Goal: Check status: Check status

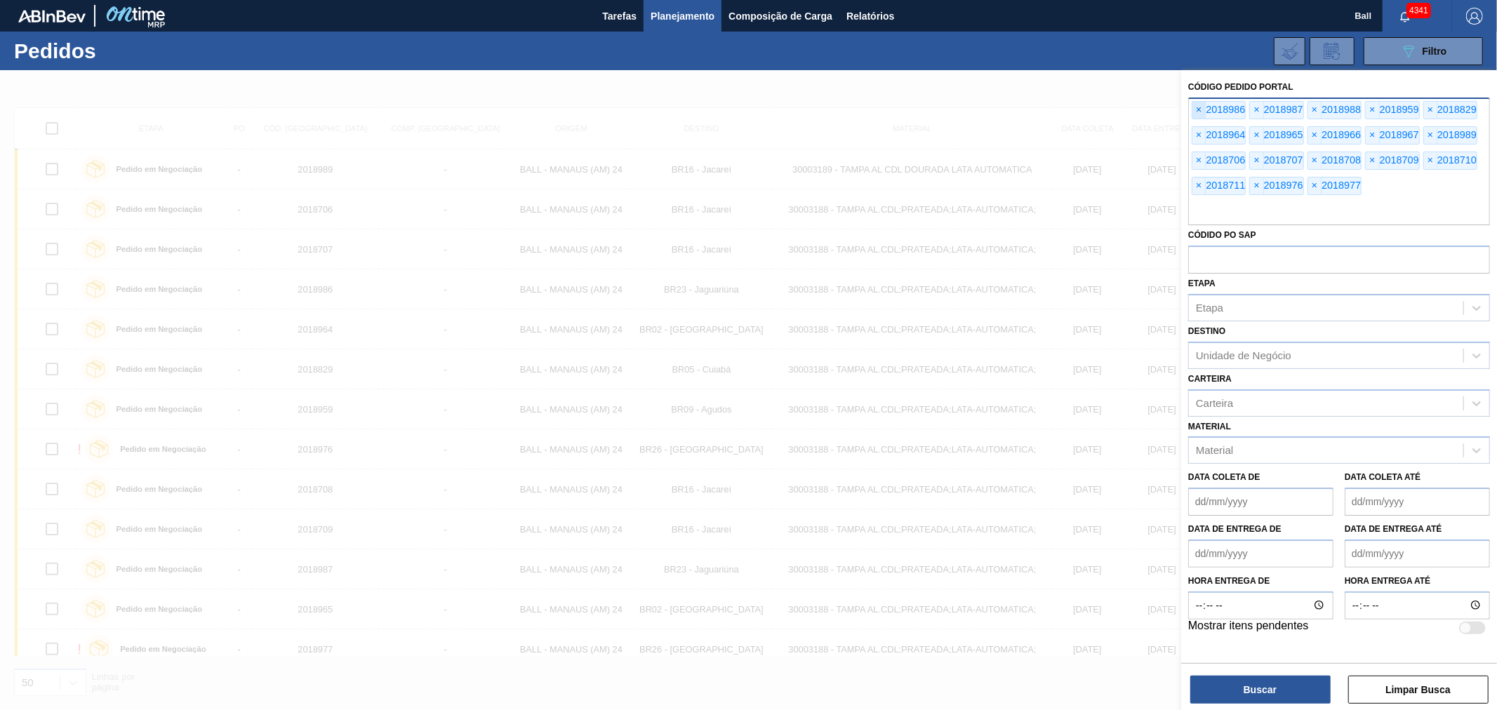
click at [1199, 109] on span "×" at bounding box center [1198, 110] width 13 height 17
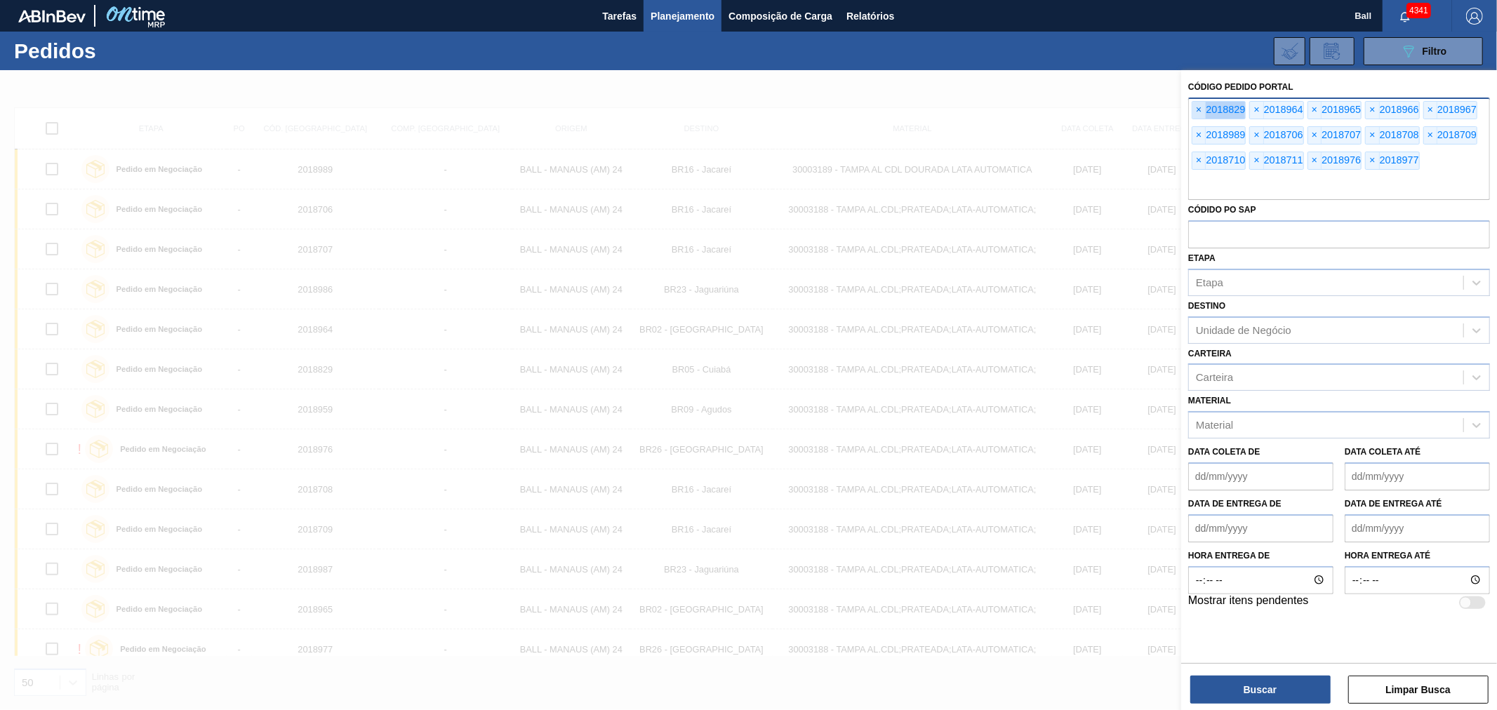
click at [1199, 109] on span "×" at bounding box center [1198, 110] width 13 height 17
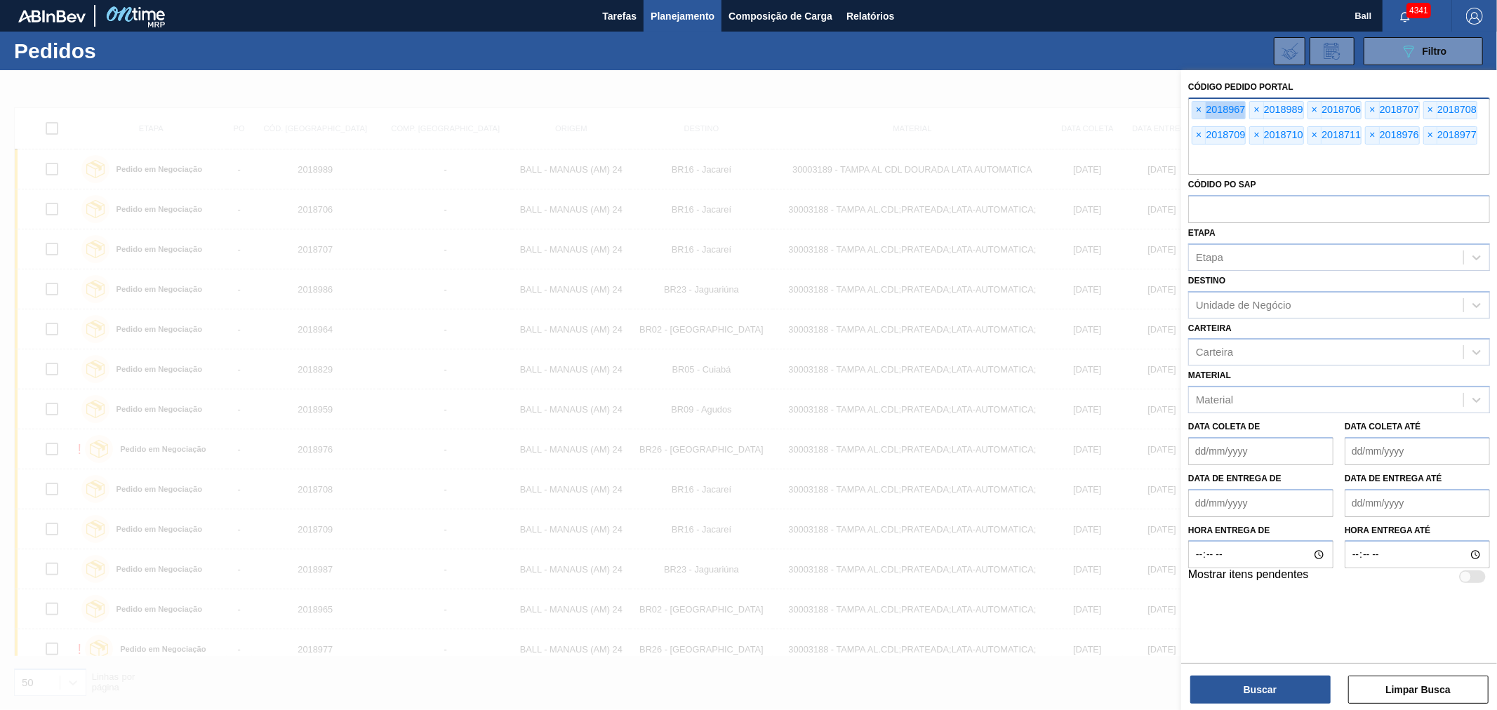
click at [1199, 109] on span "×" at bounding box center [1198, 110] width 13 height 17
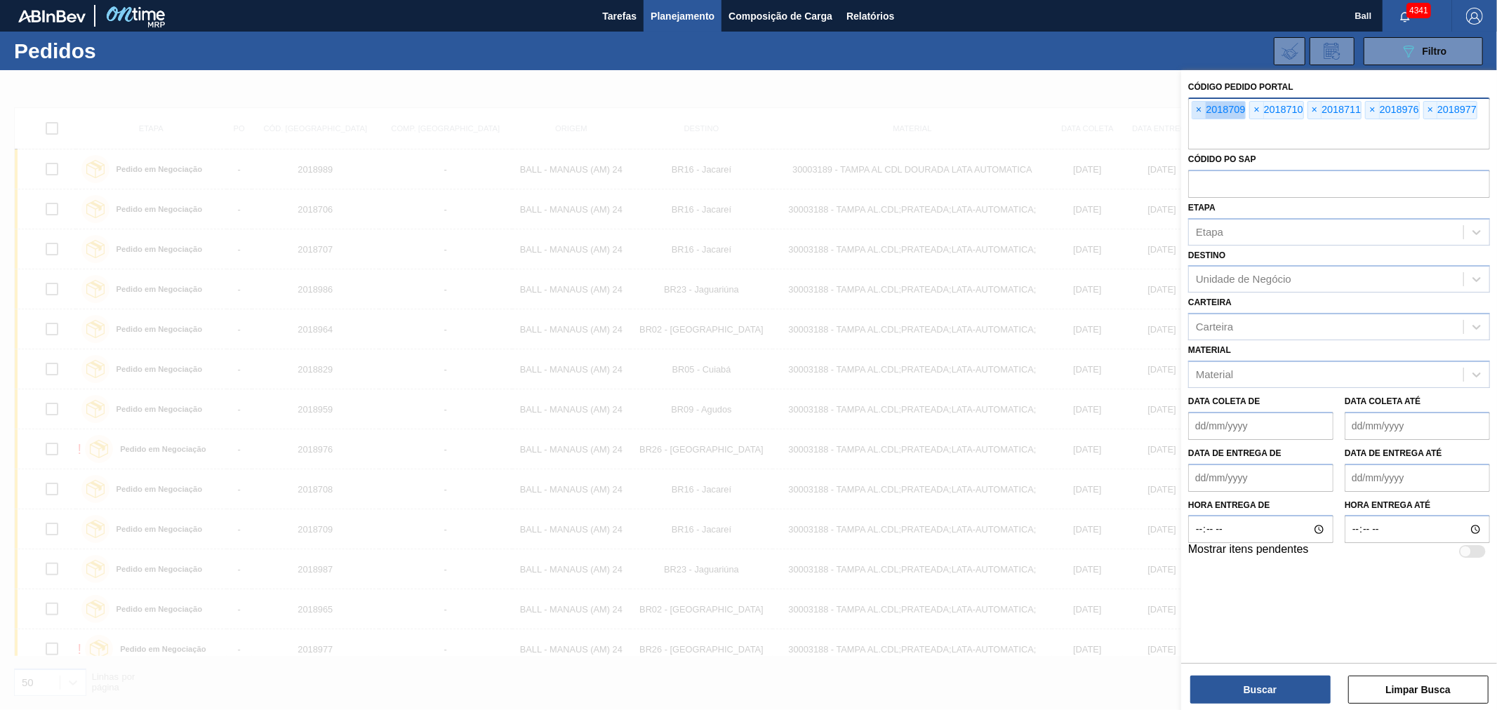
click at [1199, 109] on span "×" at bounding box center [1198, 110] width 13 height 17
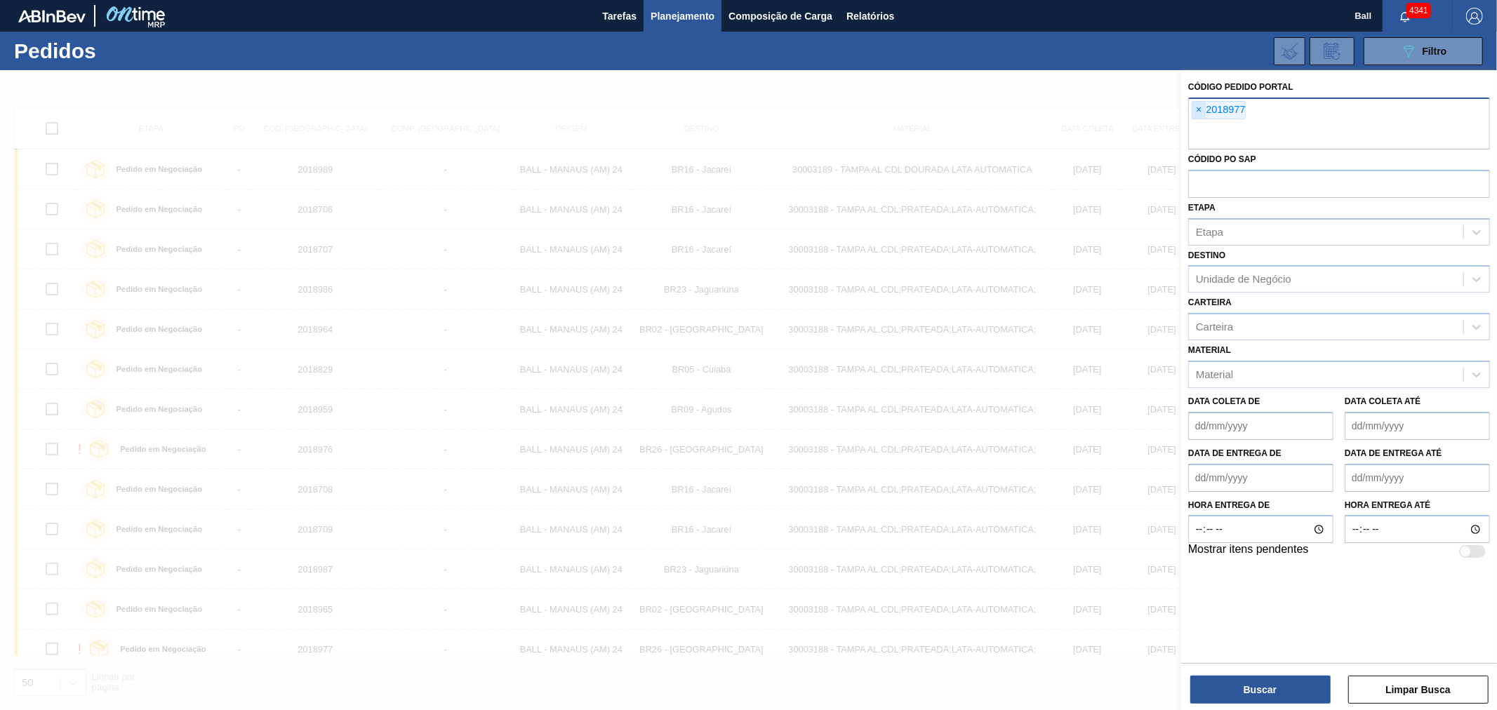
click at [1199, 123] on input "text" at bounding box center [1339, 136] width 302 height 27
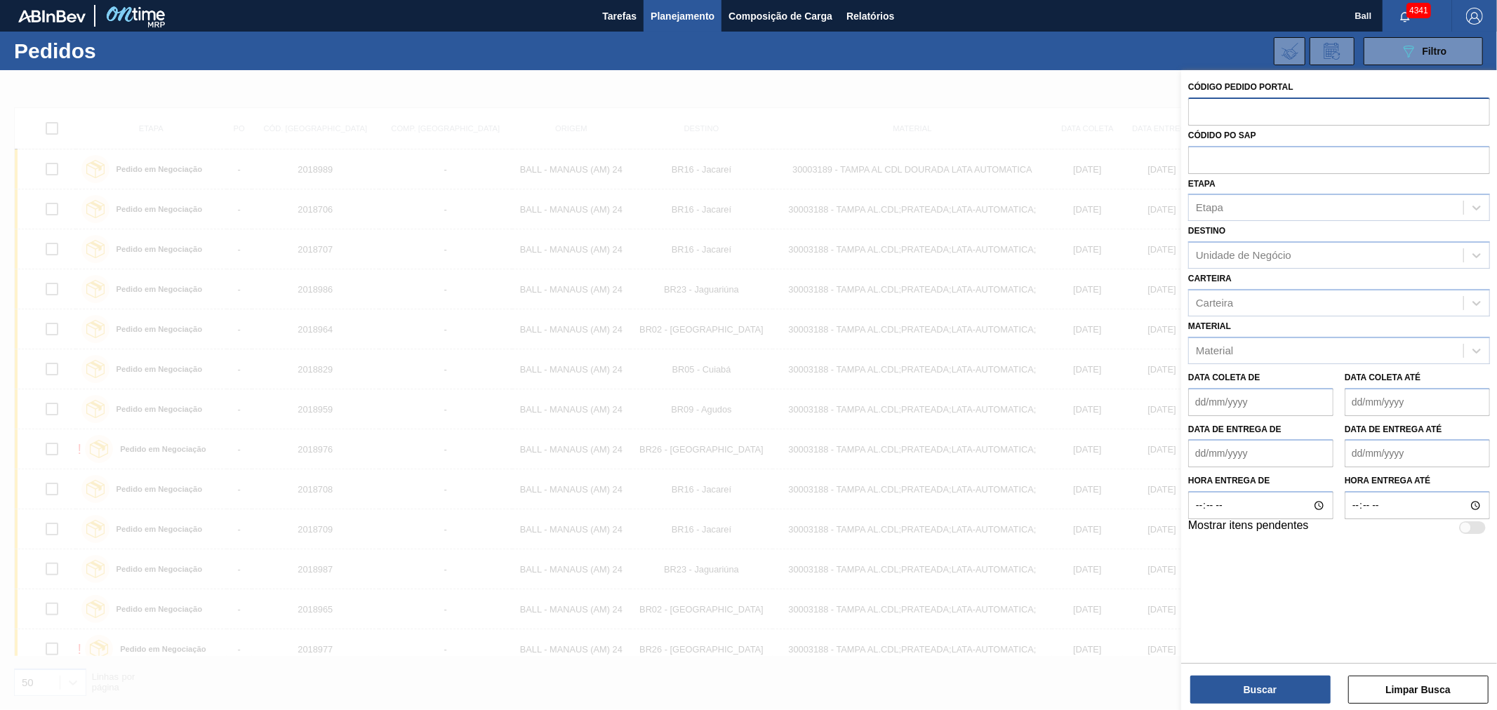
click at [1199, 109] on input "text" at bounding box center [1339, 111] width 302 height 27
click at [1201, 155] on input "text" at bounding box center [1339, 159] width 302 height 27
paste input "5800350540"
type input "5800350540"
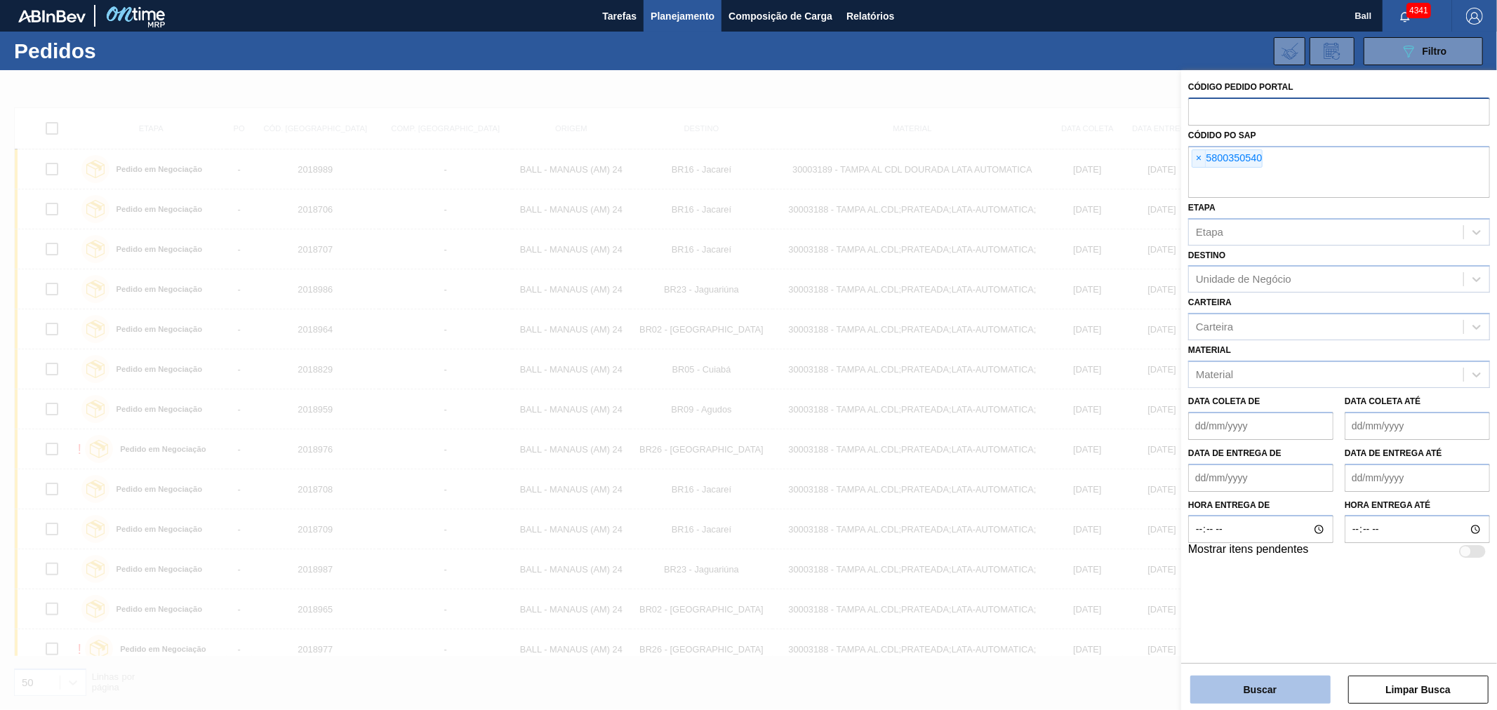
click at [1250, 695] on button "Buscar" at bounding box center [1260, 690] width 140 height 28
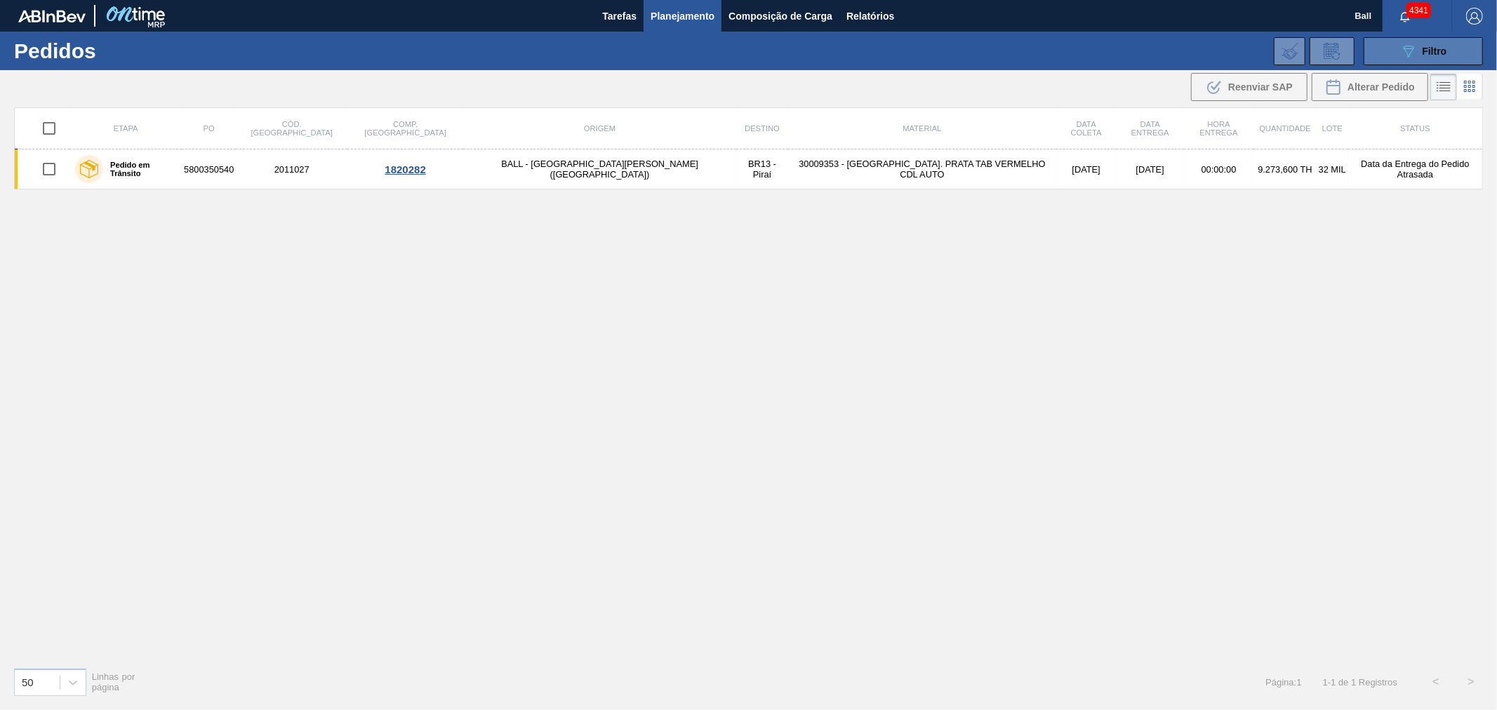
click at [1432, 38] on button "089F7B8B-B2A5-4AFE-B5C0-19BA573D28AC Filtro" at bounding box center [1423, 51] width 119 height 28
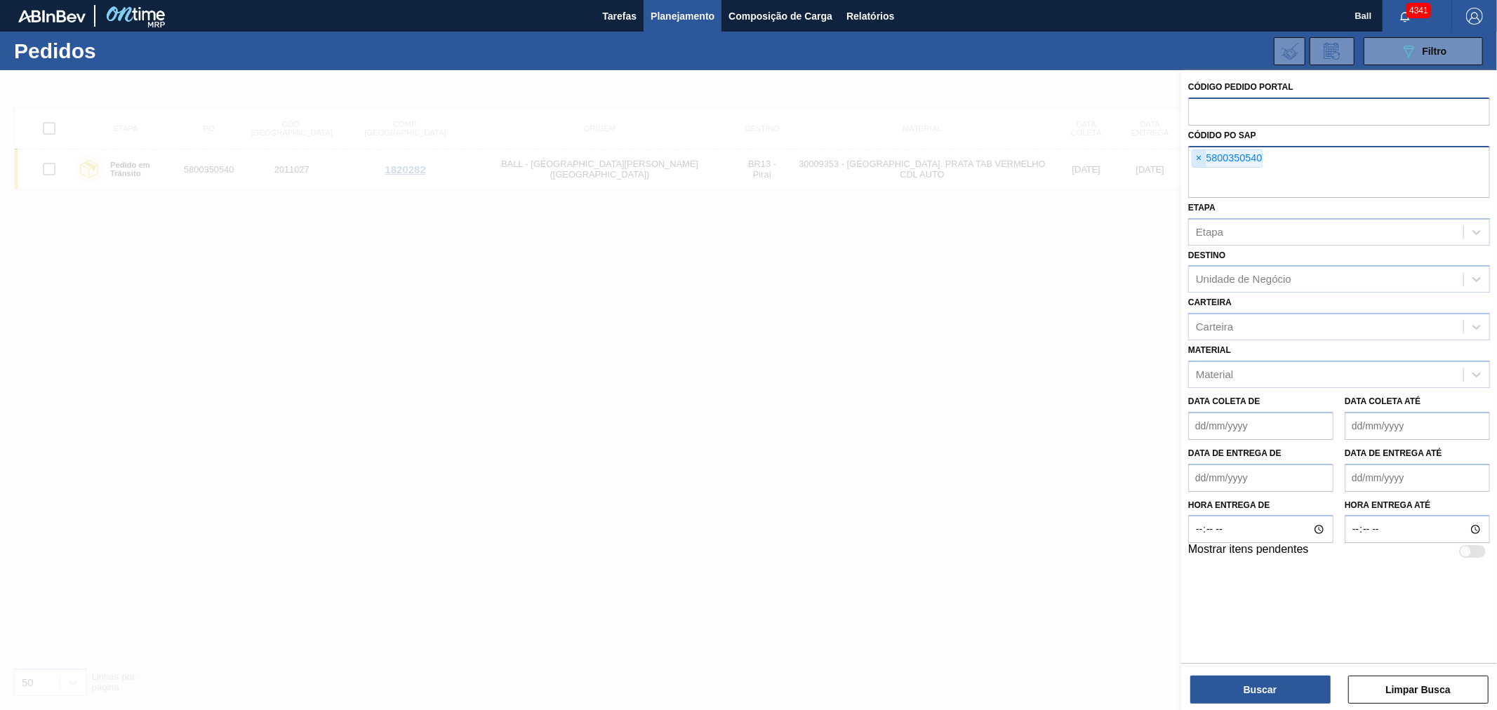
click at [1195, 152] on span "×" at bounding box center [1198, 158] width 13 height 17
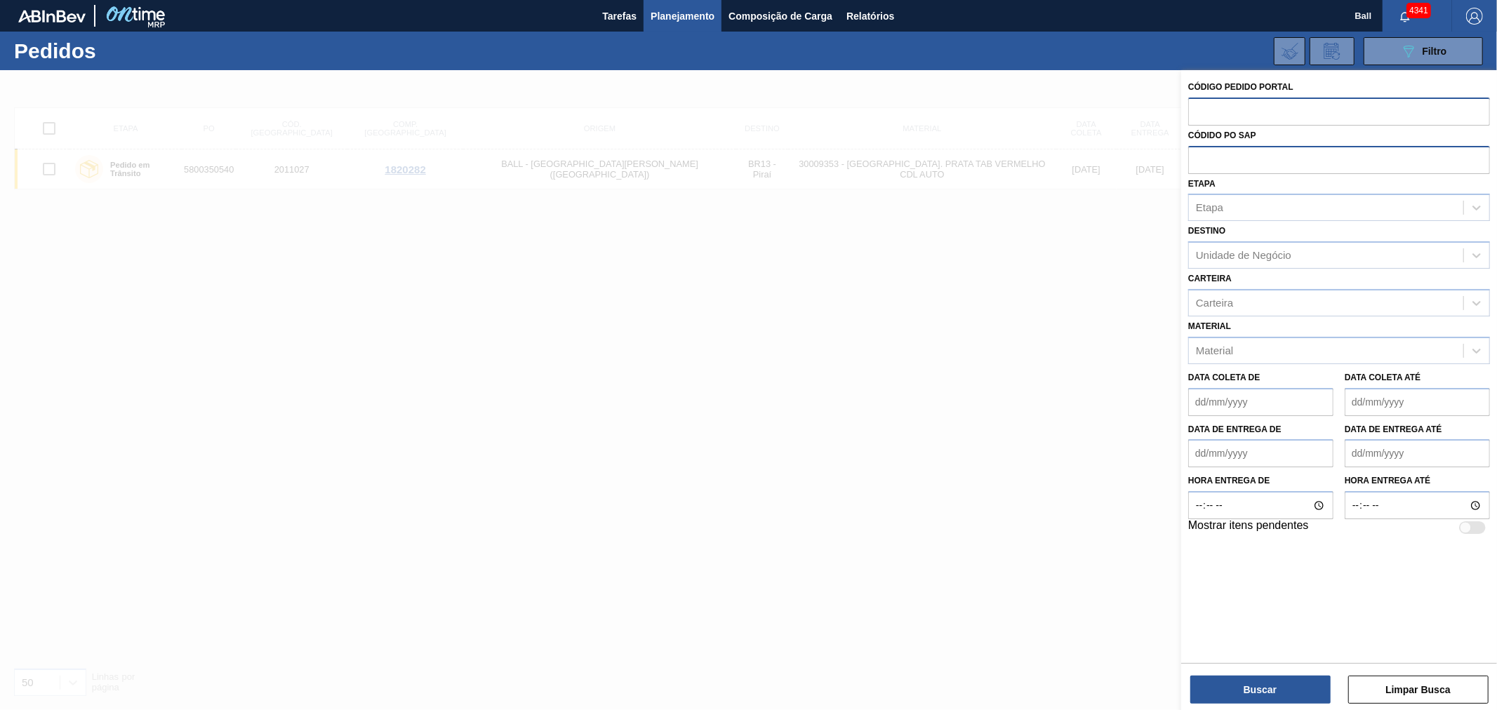
paste input "text"
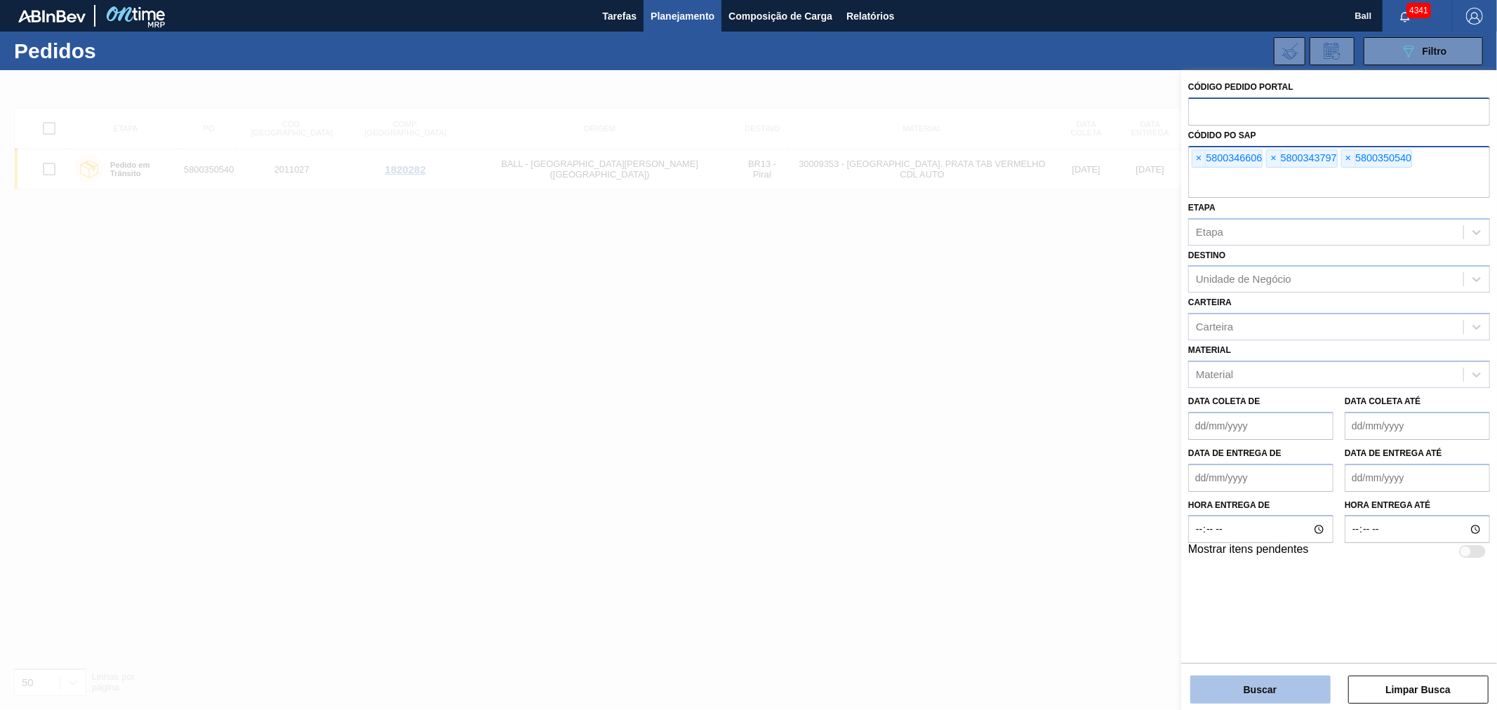
click at [1252, 682] on button "Buscar" at bounding box center [1260, 690] width 140 height 28
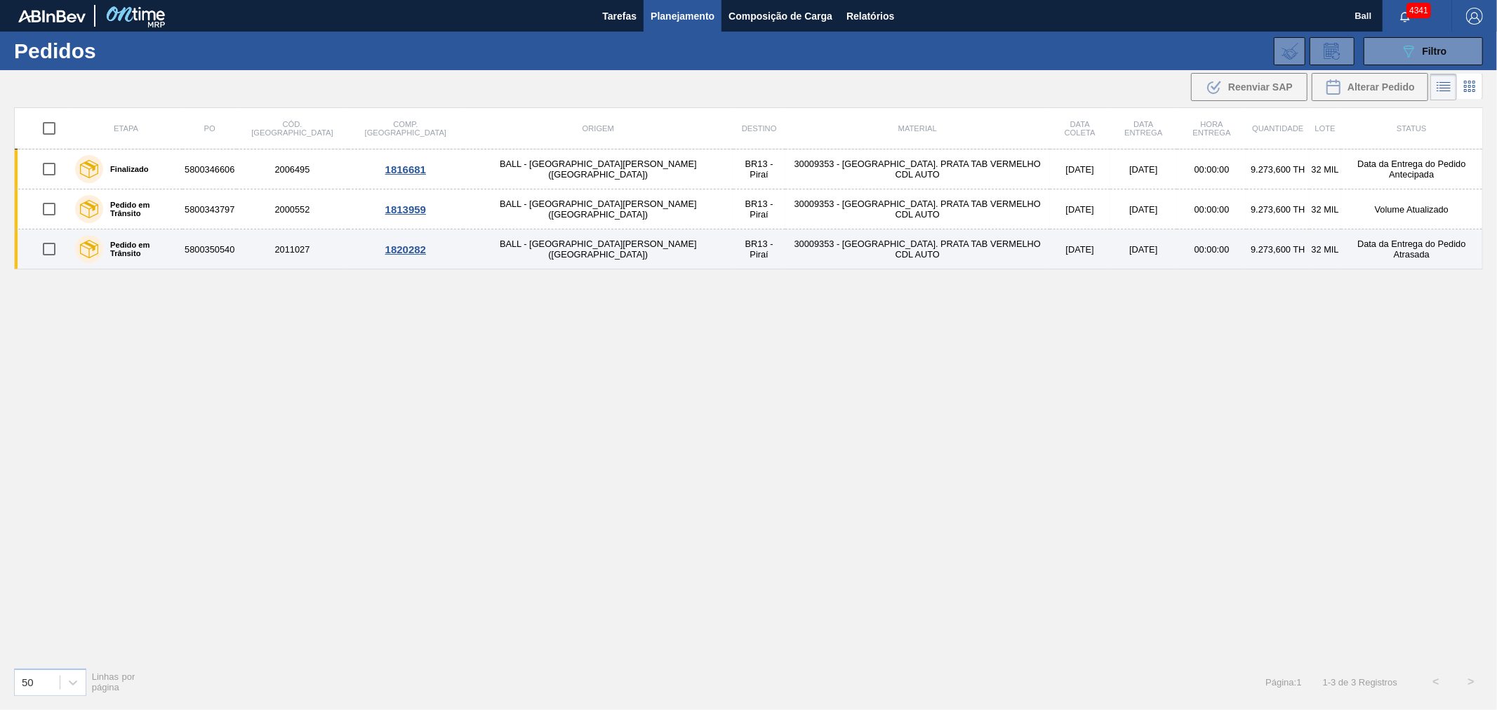
click at [900, 247] on td "30009353 - [GEOGRAPHIC_DATA]. PRATA TAB VERMELHO CDL AUTO" at bounding box center [917, 249] width 265 height 40
